Goal: Navigation & Orientation: Find specific page/section

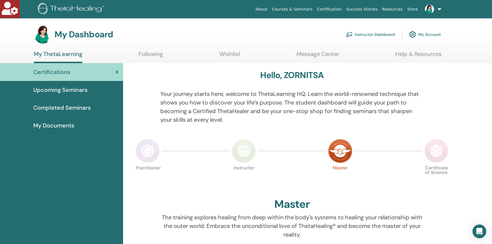
click at [372, 34] on link "Instructor Dashboard" at bounding box center [369, 34] width 49 height 13
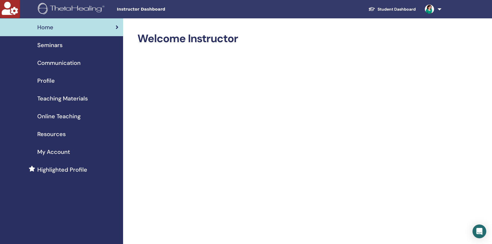
click at [50, 45] on span "Seminars" at bounding box center [49, 45] width 25 height 9
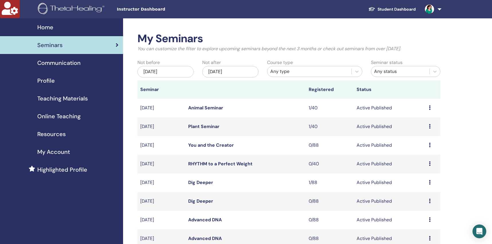
click at [50, 82] on span "Profile" at bounding box center [45, 80] width 17 height 9
